Goal: Information Seeking & Learning: Find specific fact

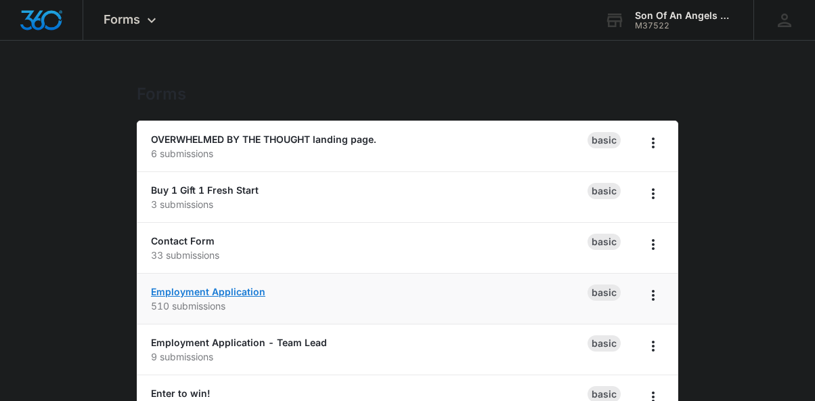
click at [215, 292] on link "Employment Application" at bounding box center [208, 292] width 114 height 12
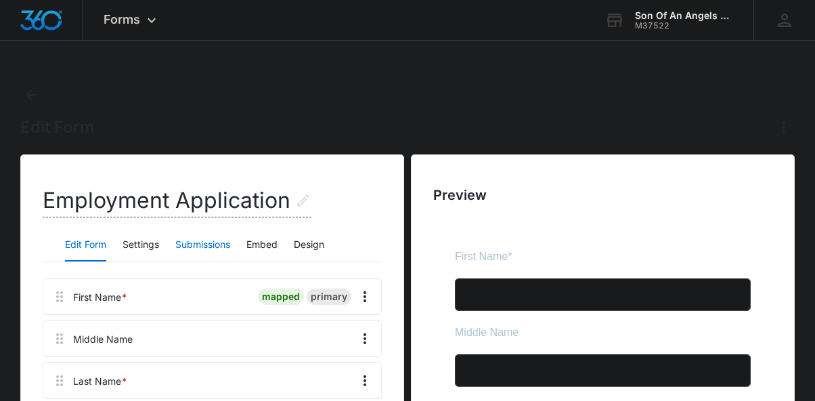
click at [214, 251] on button "Submissions" at bounding box center [202, 245] width 55 height 32
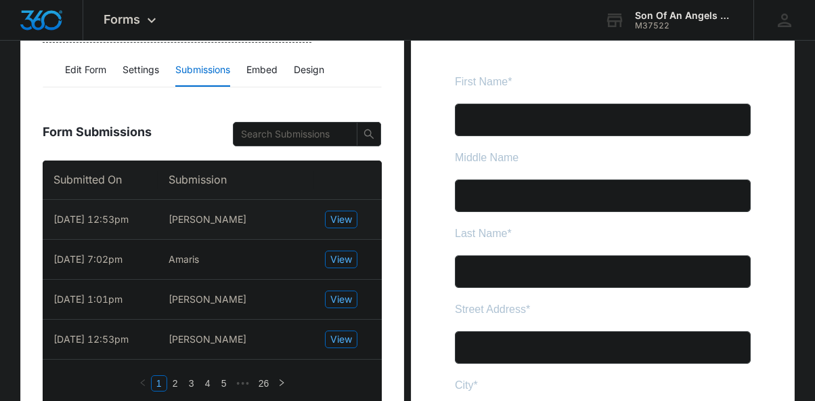
scroll to position [176, 0]
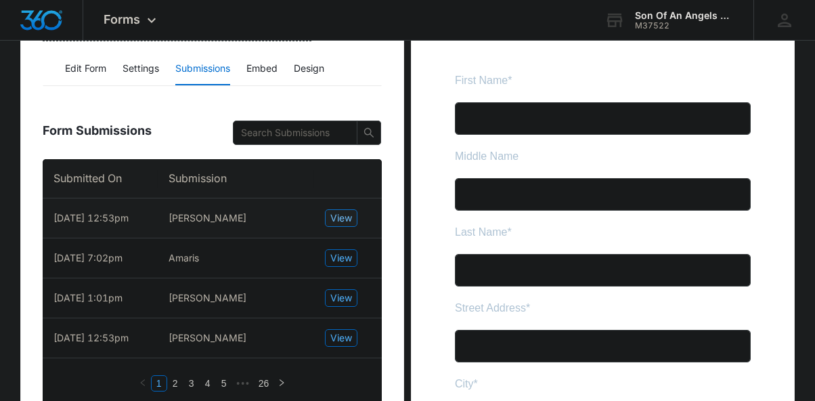
click at [336, 225] on span "View" at bounding box center [341, 217] width 22 height 15
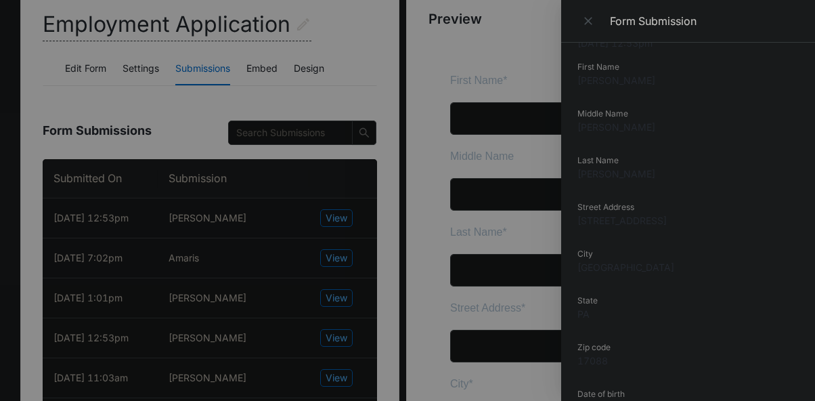
scroll to position [37, 0]
click at [657, 221] on dd "[STREET_ADDRESS]" at bounding box center [687, 219] width 221 height 14
copy dd "[STREET_ADDRESS]"
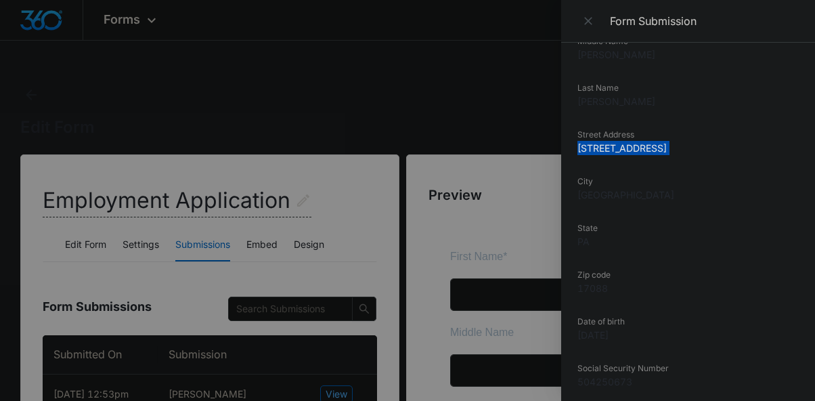
scroll to position [252, 0]
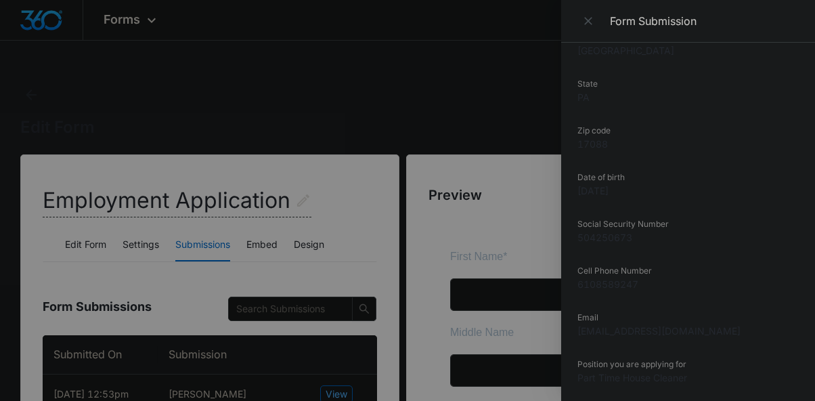
click at [608, 281] on dd "6108589247" at bounding box center [687, 284] width 221 height 14
click at [160, 104] on div at bounding box center [407, 200] width 815 height 401
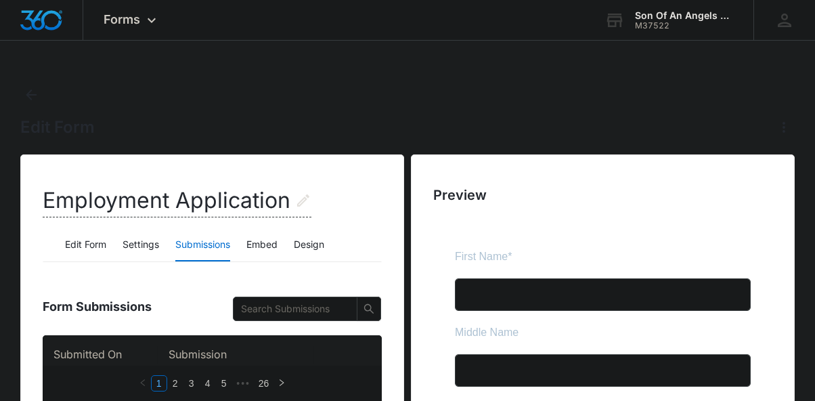
scroll to position [108, 0]
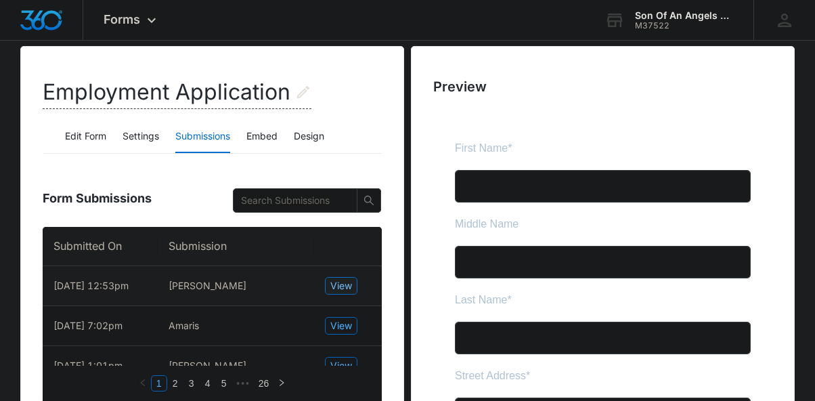
click at [343, 290] on span "View" at bounding box center [341, 285] width 22 height 15
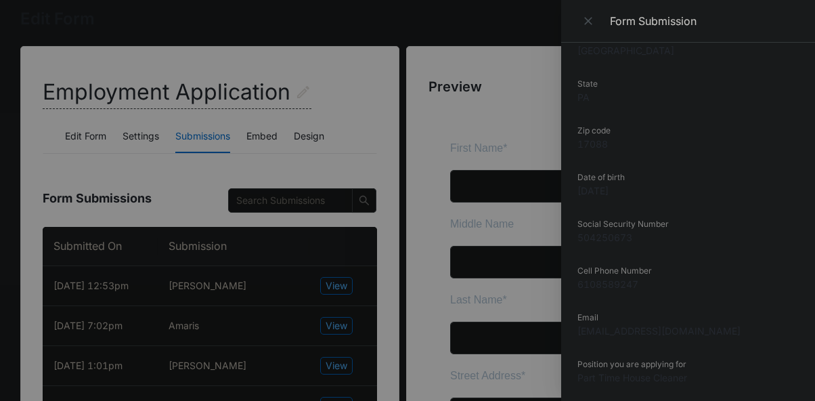
click at [597, 280] on dd "6108589247" at bounding box center [687, 284] width 221 height 14
copy dd "6108589247"
click at [200, 223] on div at bounding box center [407, 200] width 815 height 401
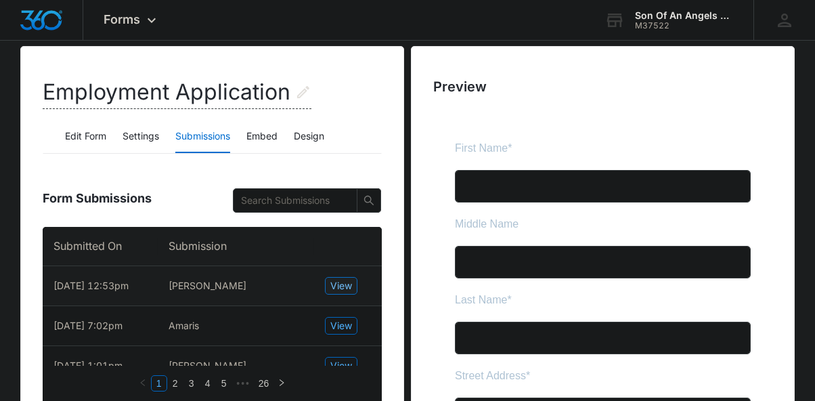
click at [349, 293] on span "View" at bounding box center [341, 285] width 22 height 15
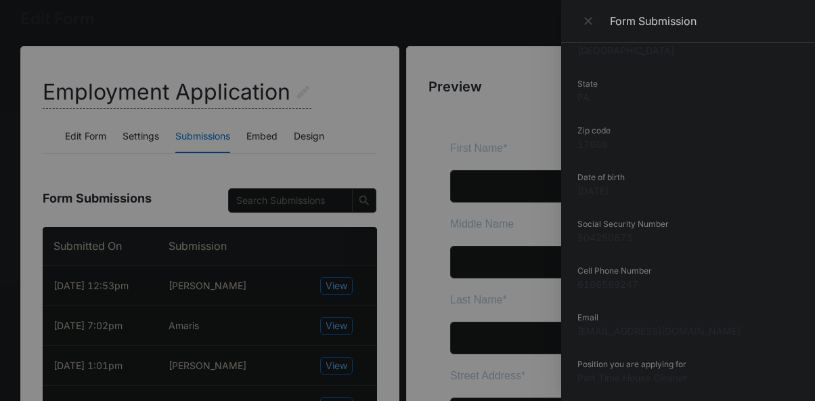
scroll to position [0, 0]
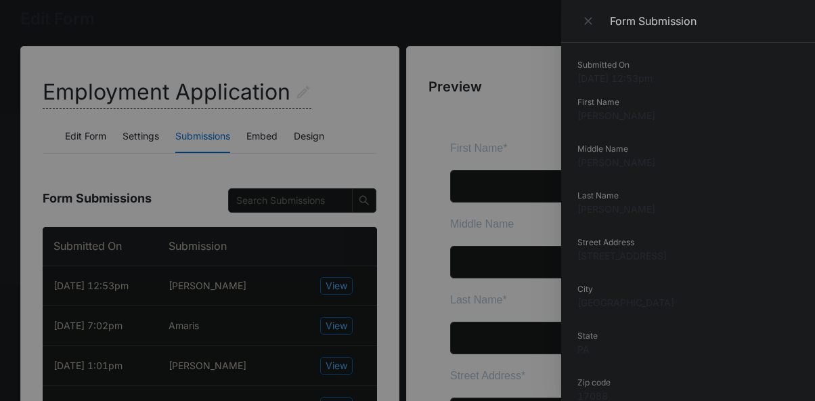
click at [612, 114] on dd "[PERSON_NAME]" at bounding box center [687, 115] width 221 height 14
copy dd "[PERSON_NAME]"
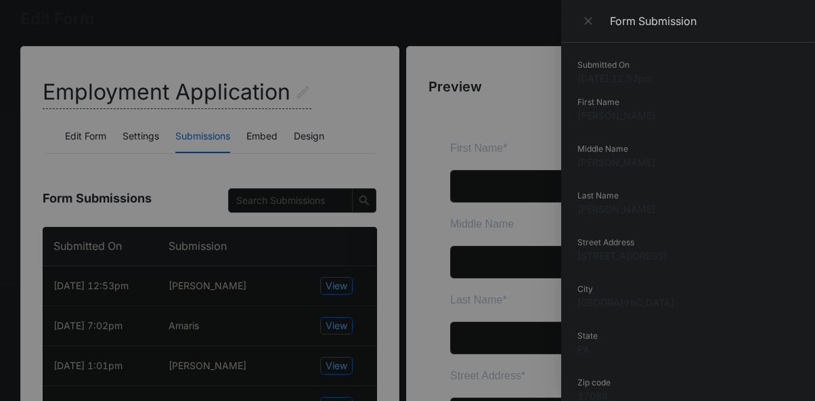
click at [601, 211] on dd "[PERSON_NAME]" at bounding box center [687, 209] width 221 height 14
copy dd "[PERSON_NAME]"
